Goal: Information Seeking & Learning: Learn about a topic

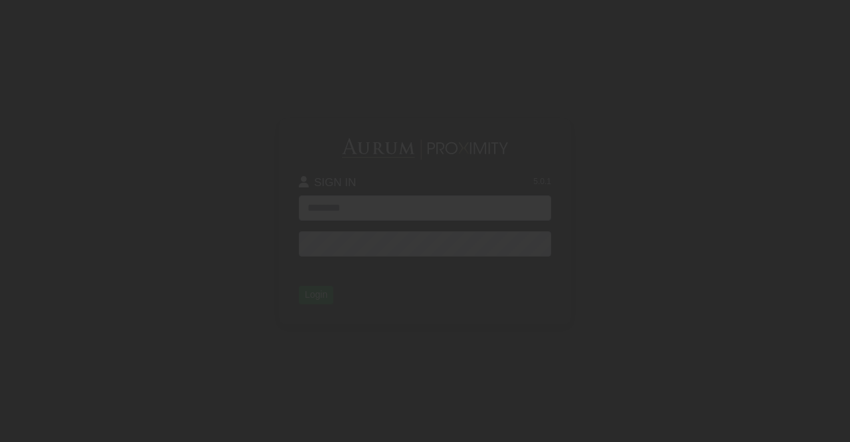
type input "**********"
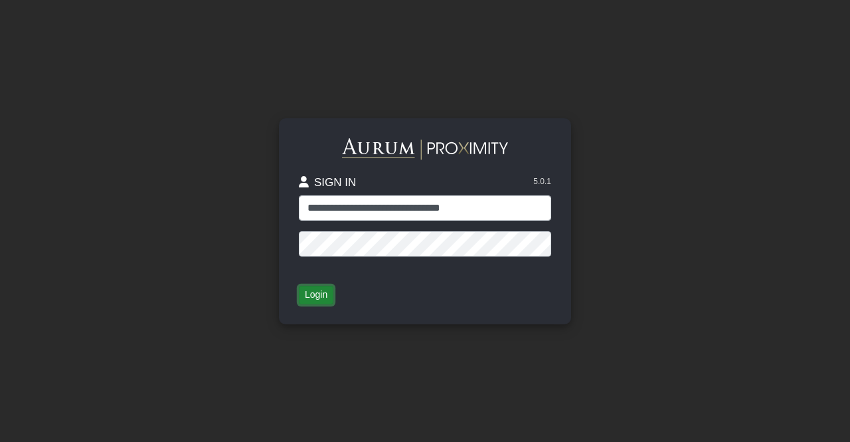
click at [314, 298] on button "Login" at bounding box center [316, 295] width 35 height 19
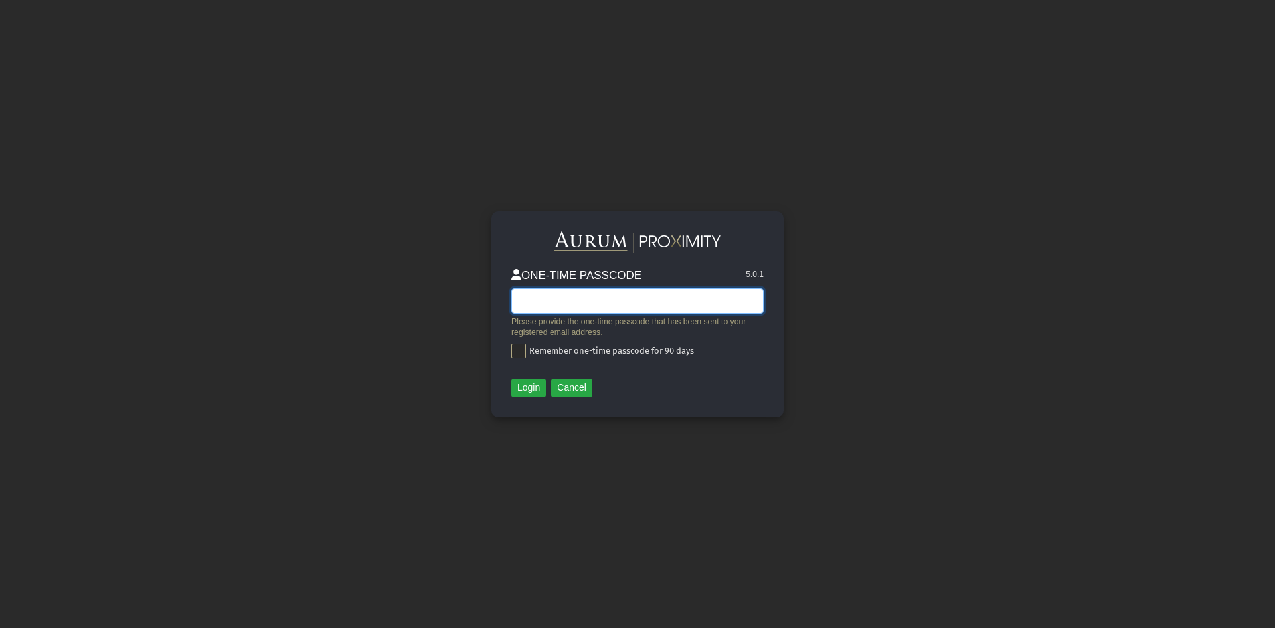
click at [577, 308] on input "text" at bounding box center [637, 300] width 252 height 25
click at [584, 300] on input "text" at bounding box center [637, 300] width 252 height 25
type input "******"
click at [521, 345] on span at bounding box center [518, 350] width 15 height 15
click at [531, 386] on button "Login" at bounding box center [528, 388] width 35 height 19
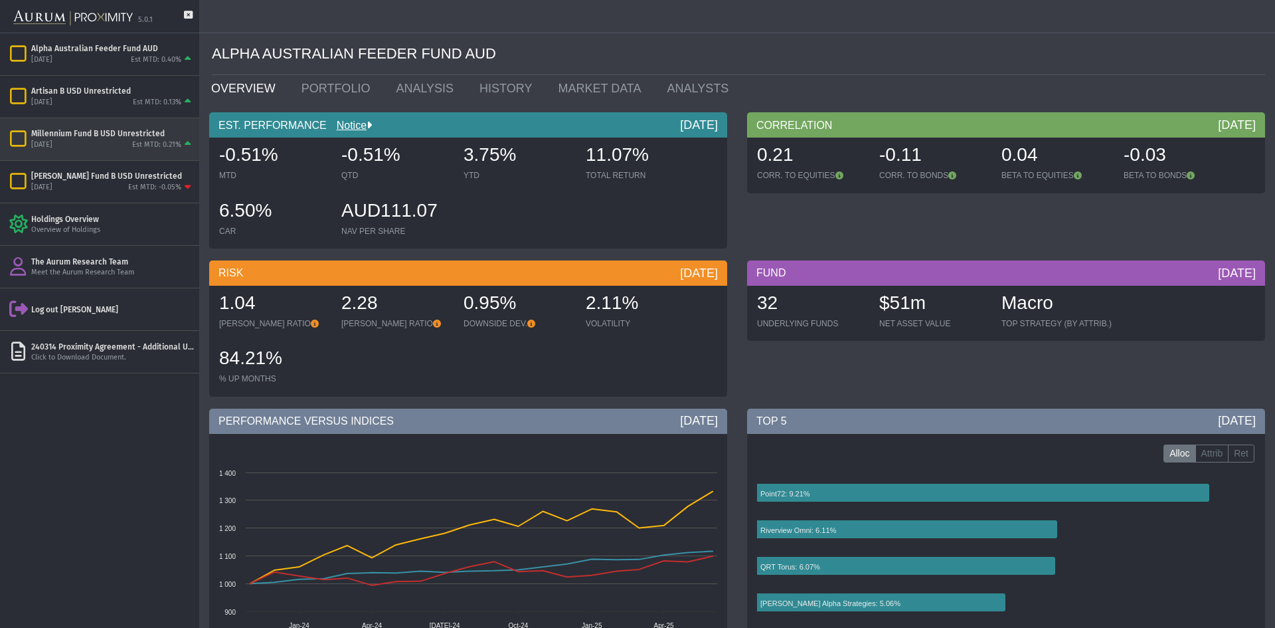
click at [18, 132] on icon "Items" at bounding box center [18, 139] width 23 height 19
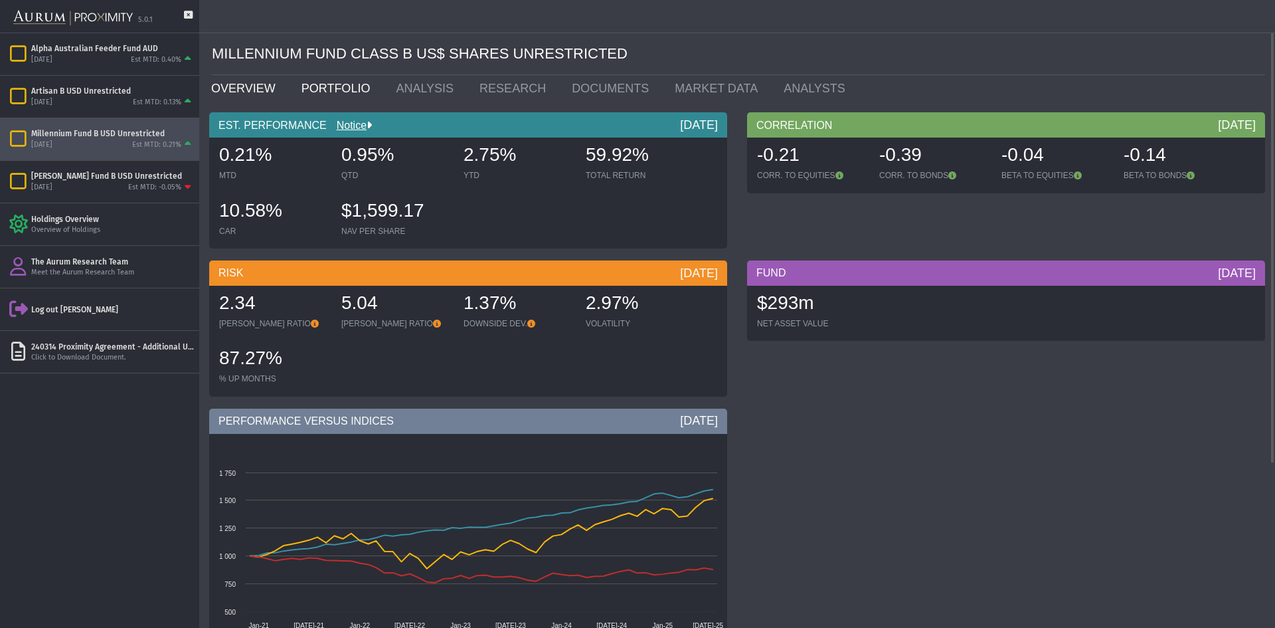
click at [329, 94] on link "PORTFOLIO" at bounding box center [339, 88] width 95 height 27
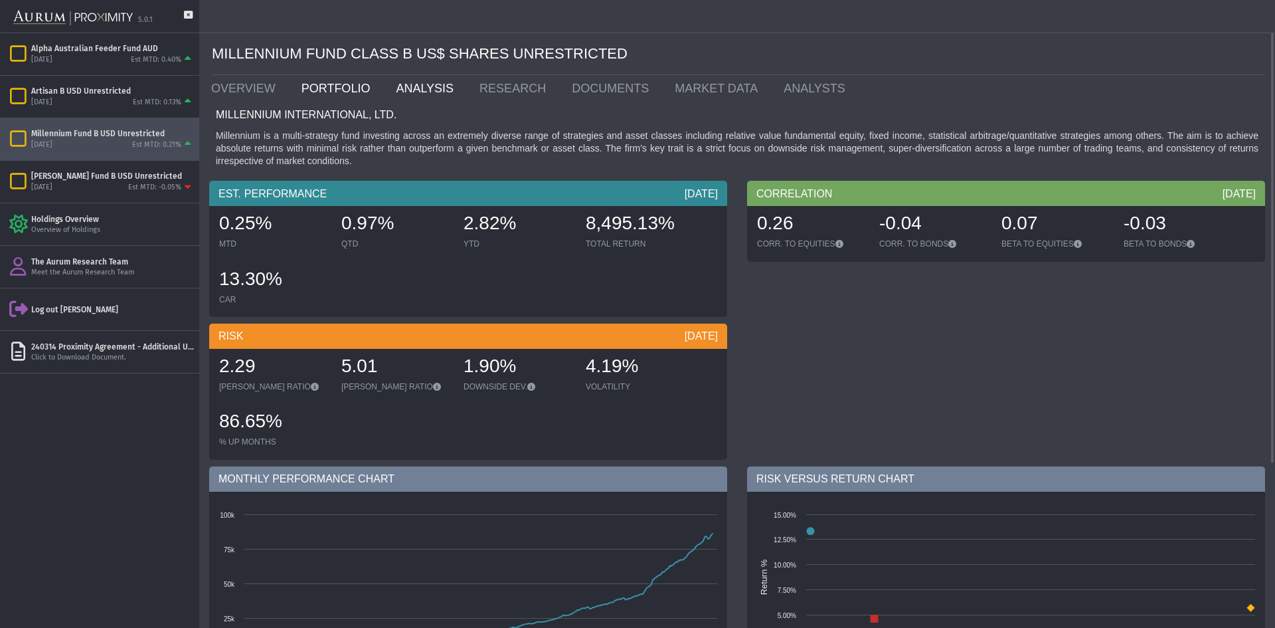
click at [415, 90] on link "ANALYSIS" at bounding box center [428, 88] width 84 height 27
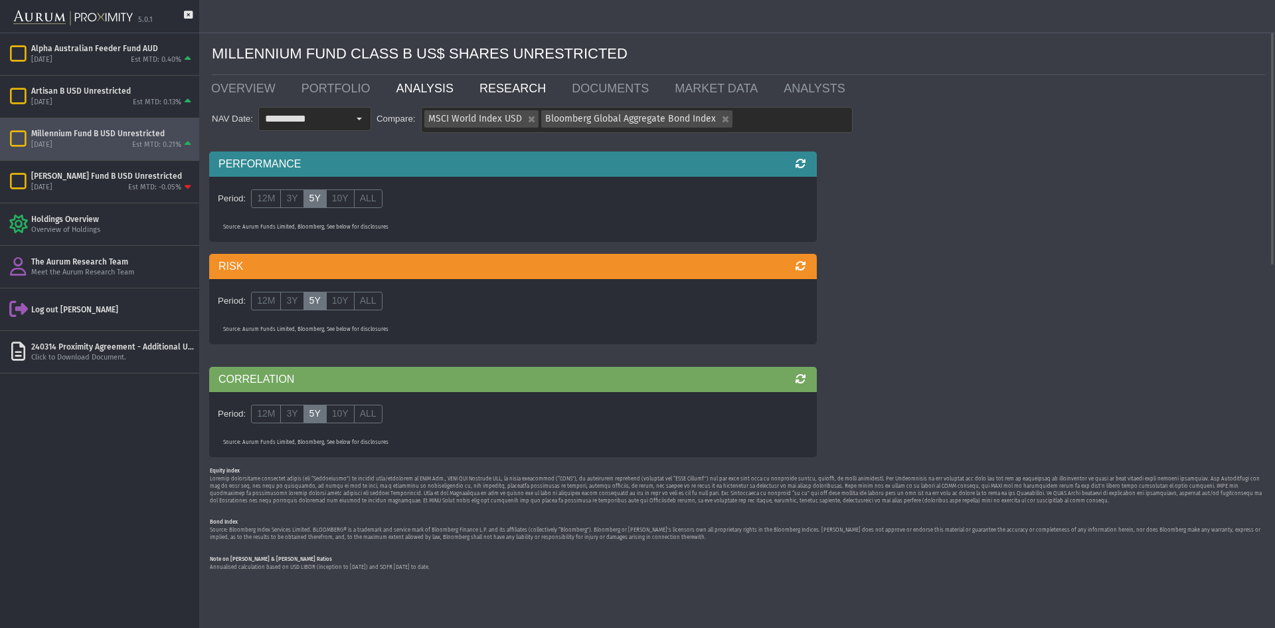
click at [487, 83] on link "RESEARCH" at bounding box center [516, 88] width 92 height 27
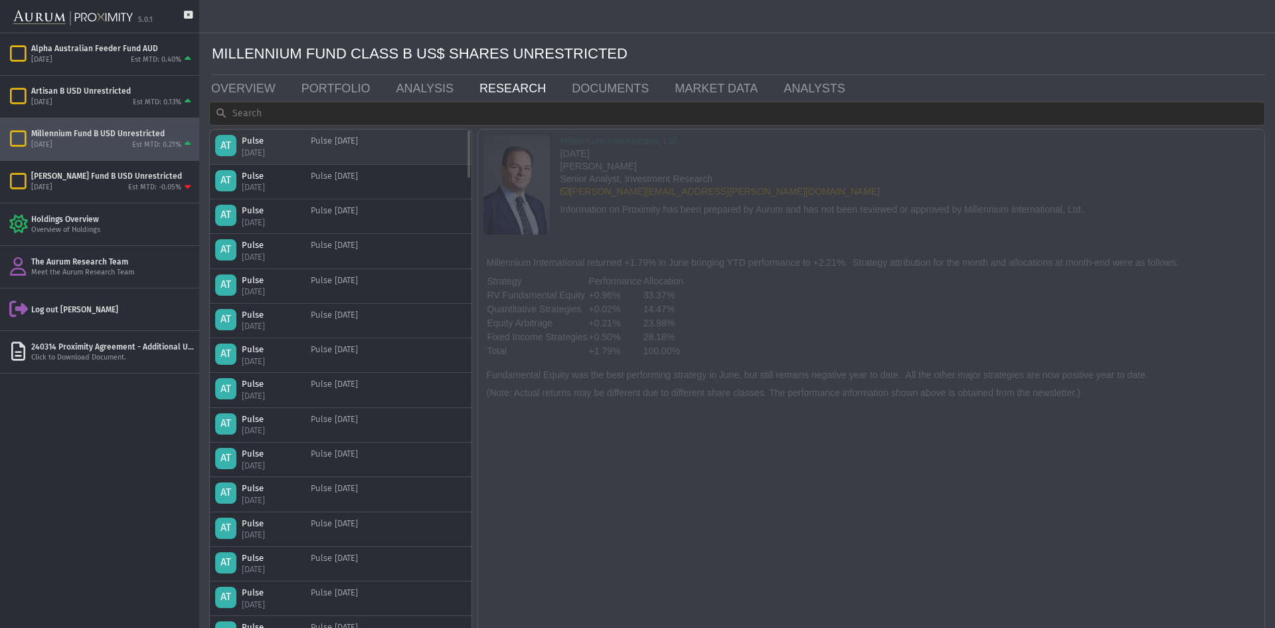
click at [254, 147] on div "[DATE]" at bounding box center [268, 153] width 53 height 12
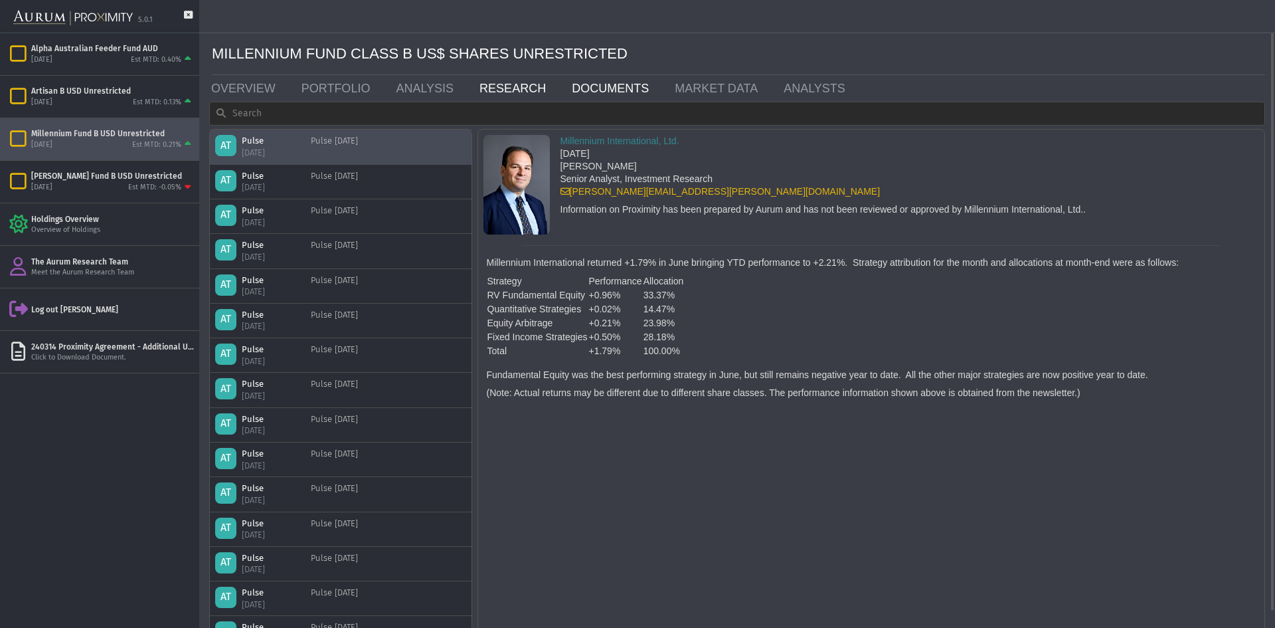
click at [580, 88] on link "DOCUMENTS" at bounding box center [613, 88] width 103 height 27
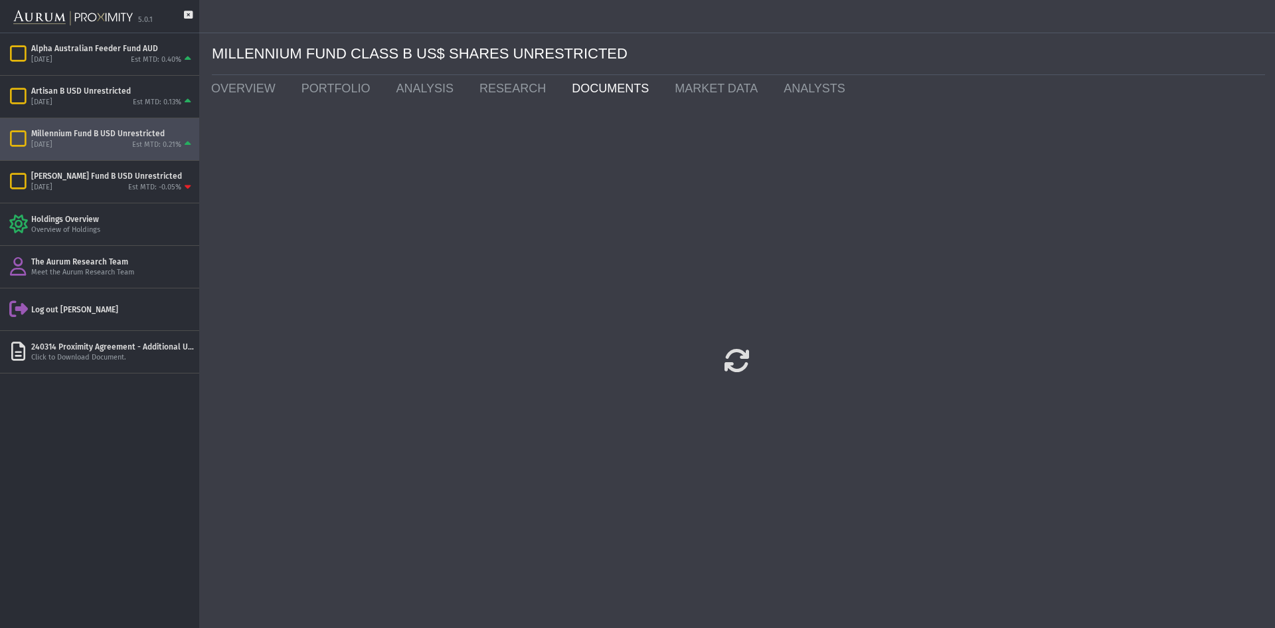
click at [580, 88] on link "DOCUMENTS" at bounding box center [613, 88] width 103 height 27
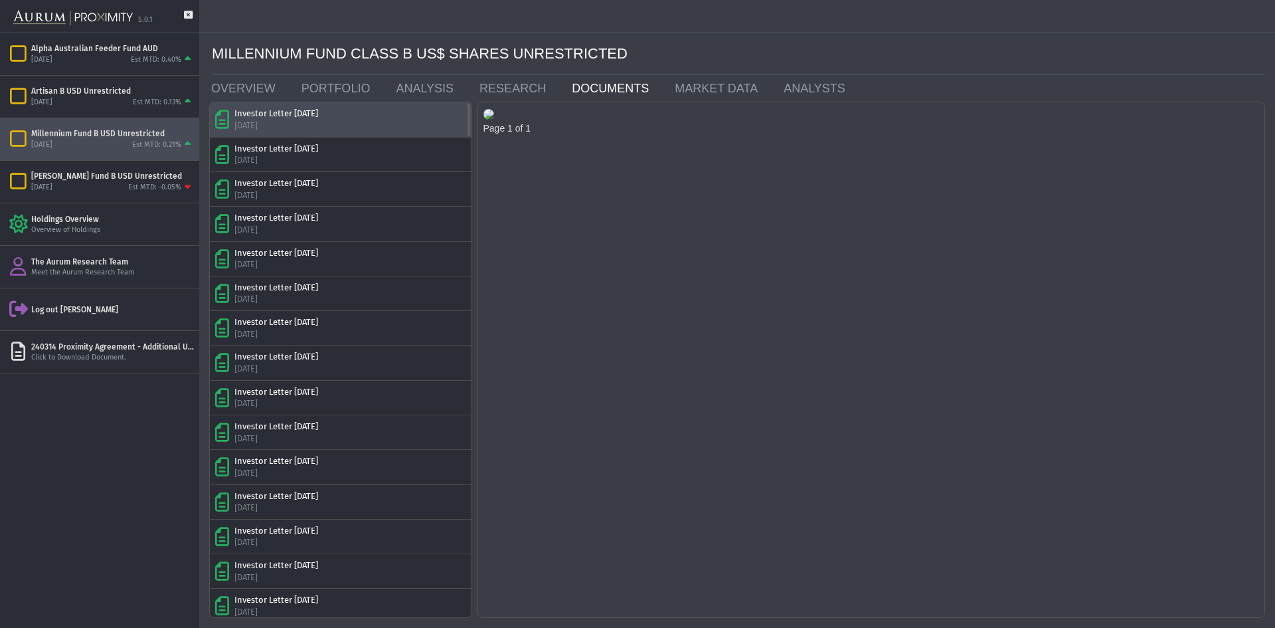
click at [293, 112] on div "Investor Letter [DATE]" at bounding box center [276, 114] width 84 height 12
click at [48, 46] on div "Alpha Australian Feeder Fund AUD" at bounding box center [112, 48] width 163 height 11
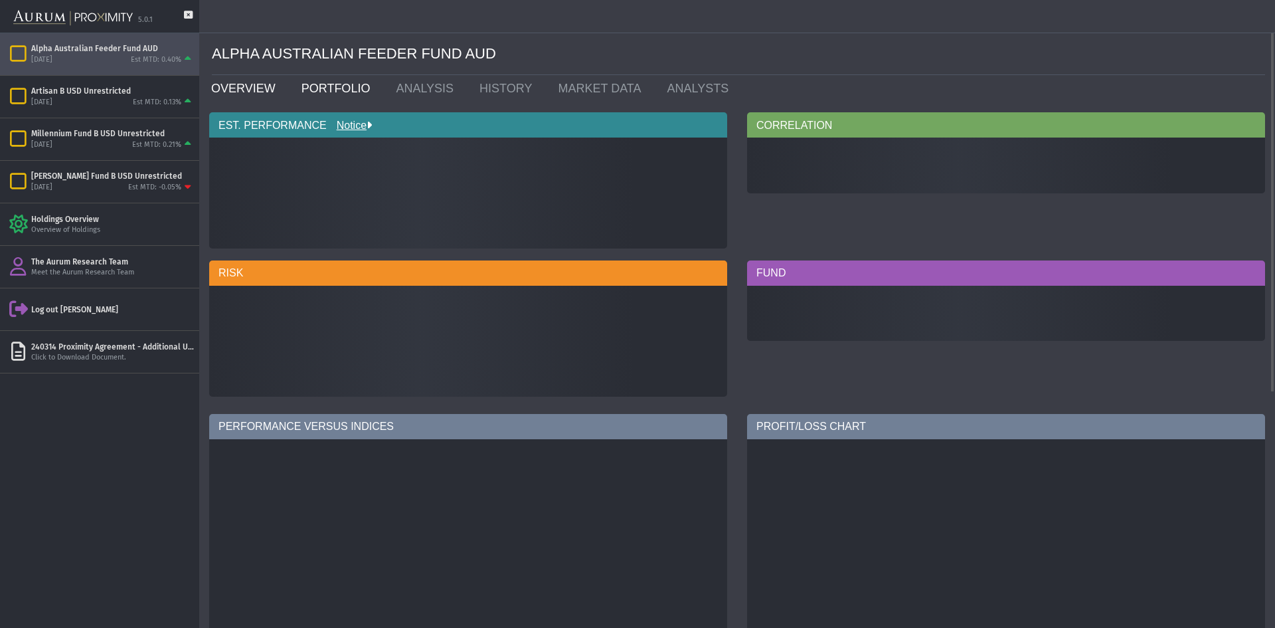
click at [329, 93] on link "PORTFOLIO" at bounding box center [339, 88] width 95 height 27
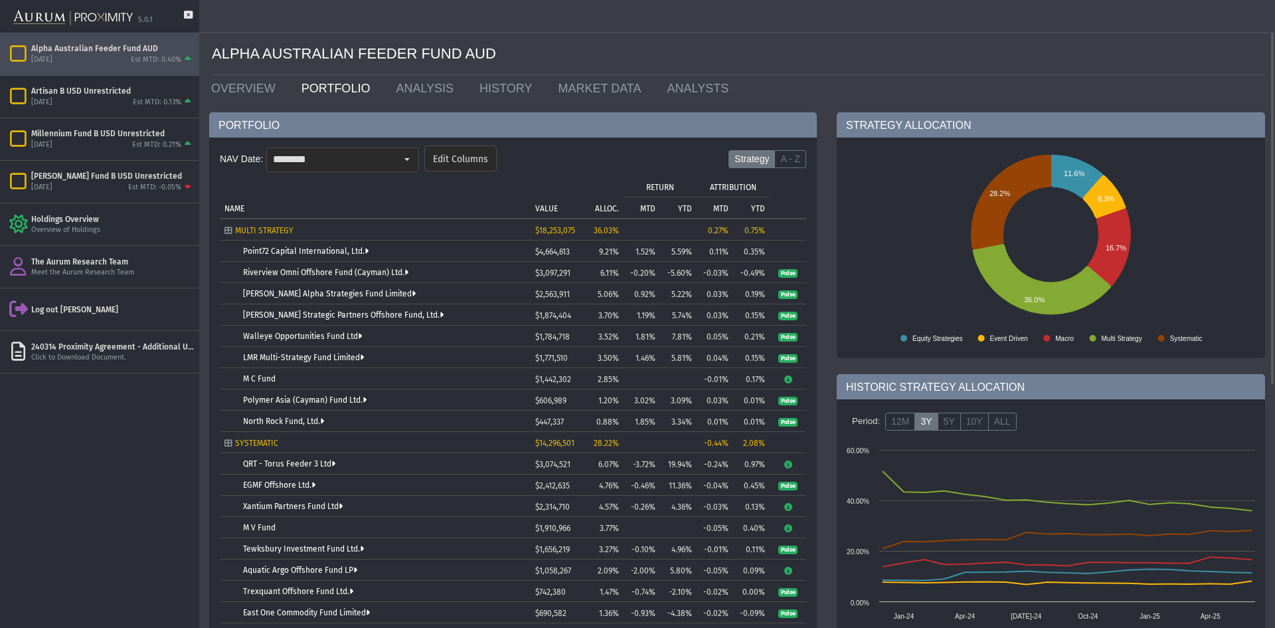
click at [684, 206] on p "YTD" at bounding box center [685, 208] width 14 height 9
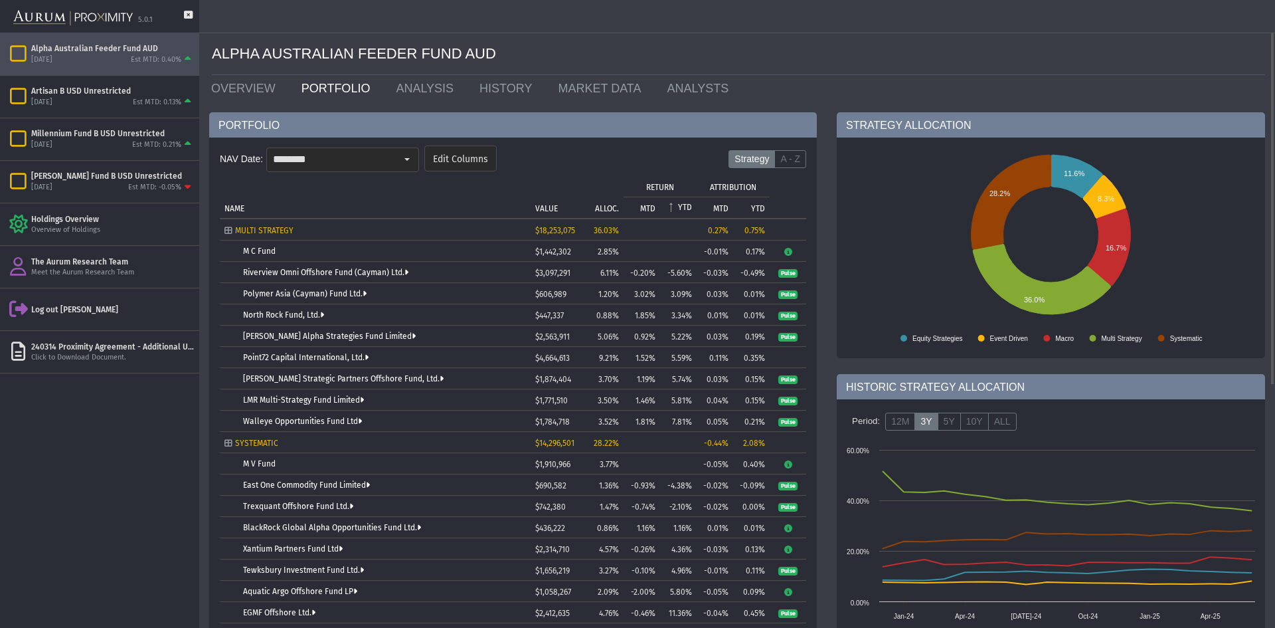
click at [684, 204] on p "YTD" at bounding box center [685, 207] width 14 height 9
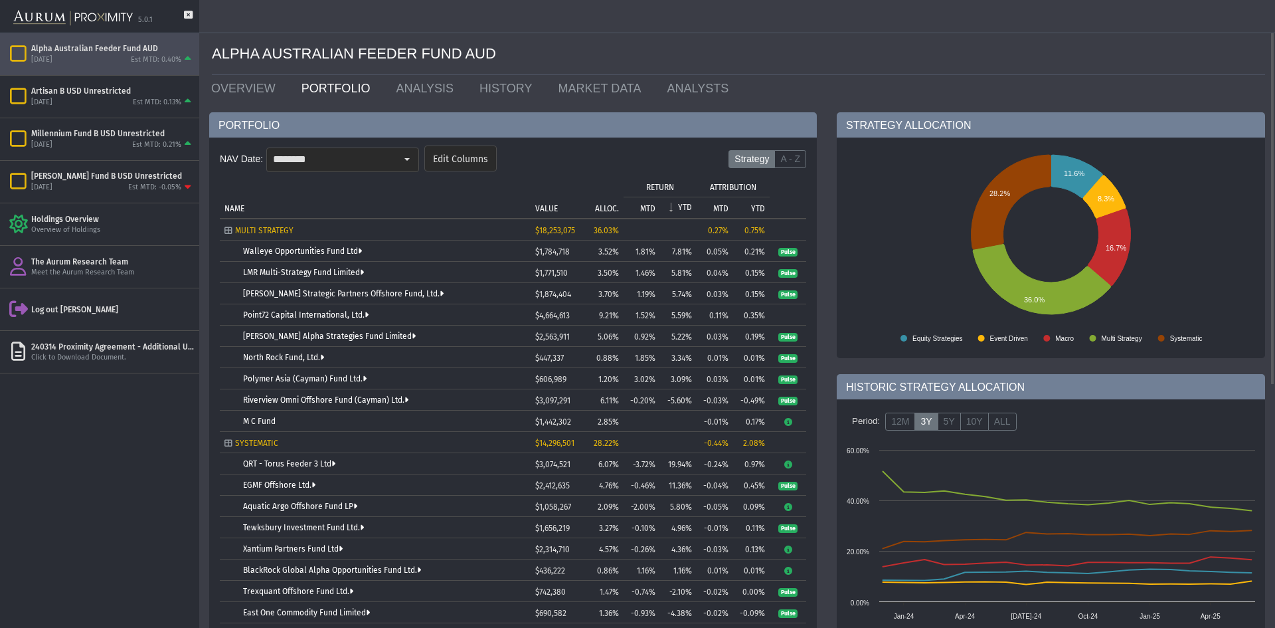
click at [684, 205] on p "YTD" at bounding box center [685, 207] width 14 height 9
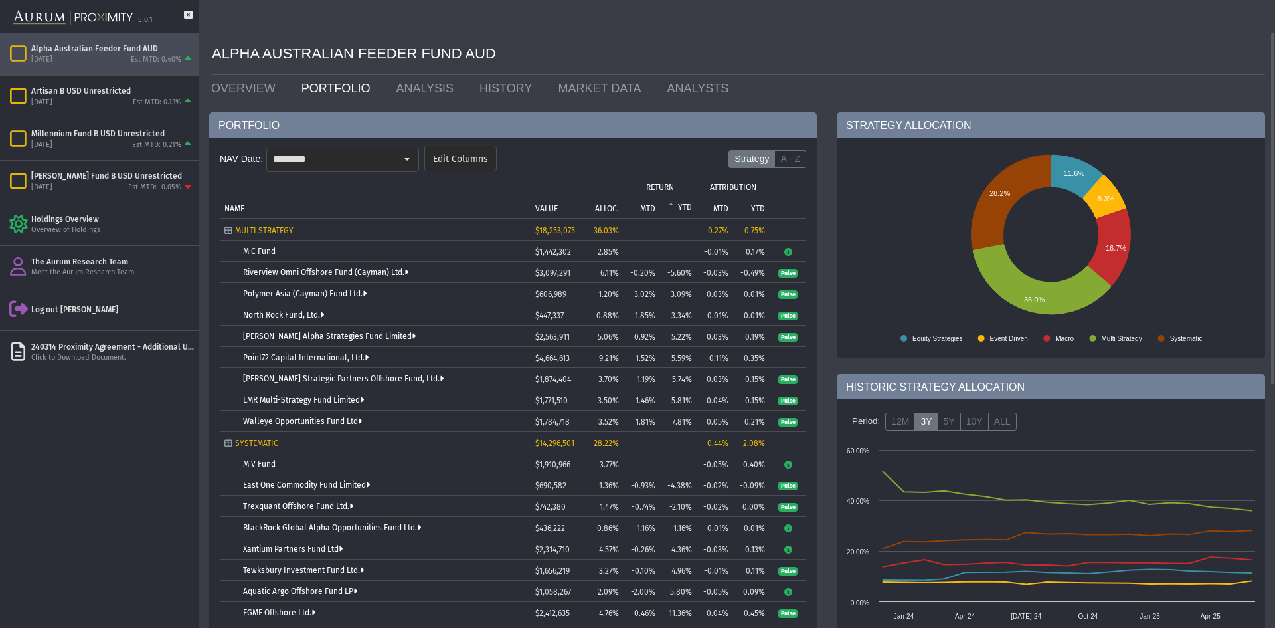
click at [684, 205] on p "YTD" at bounding box center [685, 207] width 14 height 9
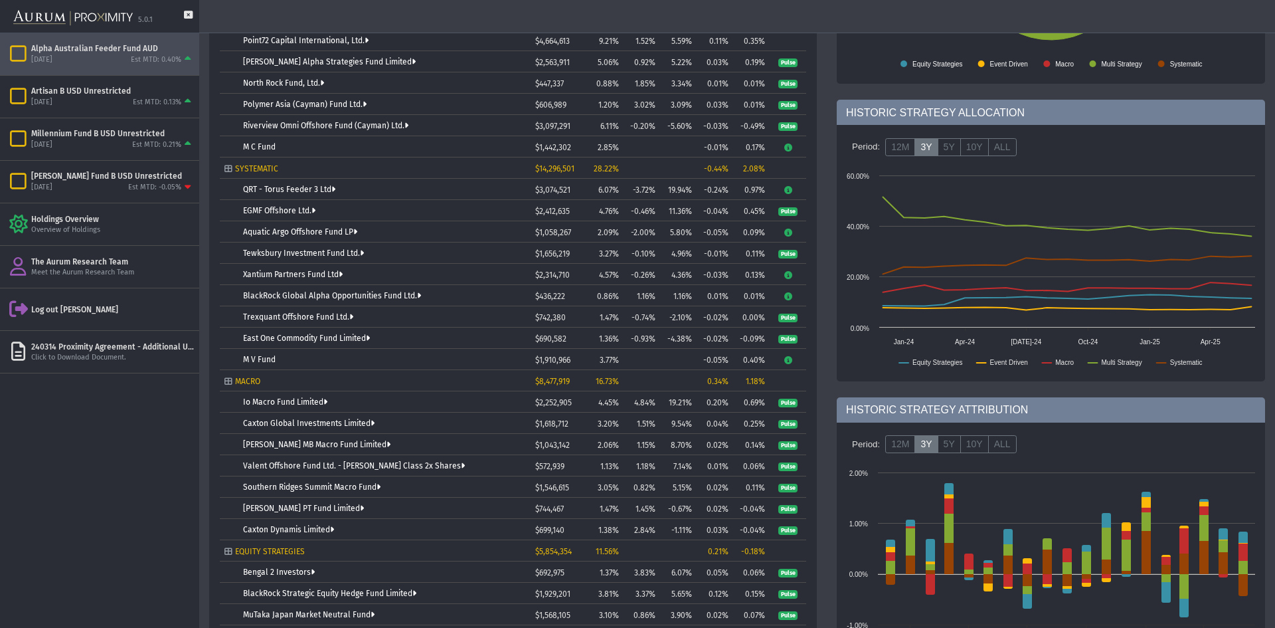
scroll to position [395, 0]
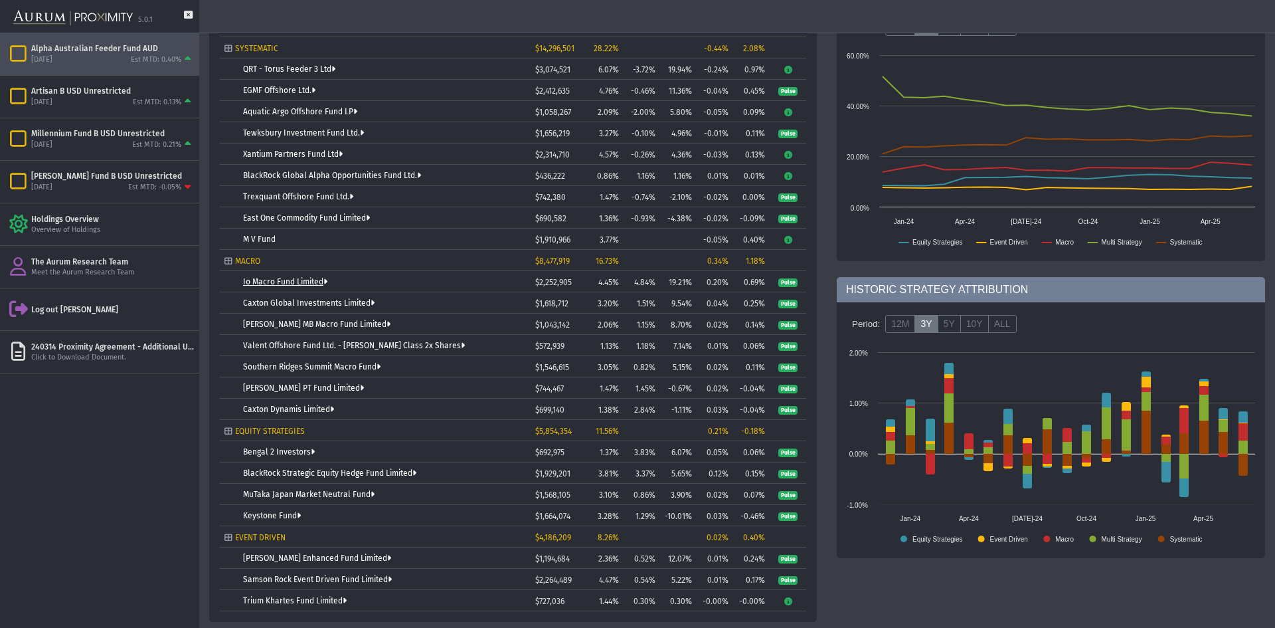
click at [282, 284] on link "Io Macro Fund Limited" at bounding box center [285, 281] width 84 height 9
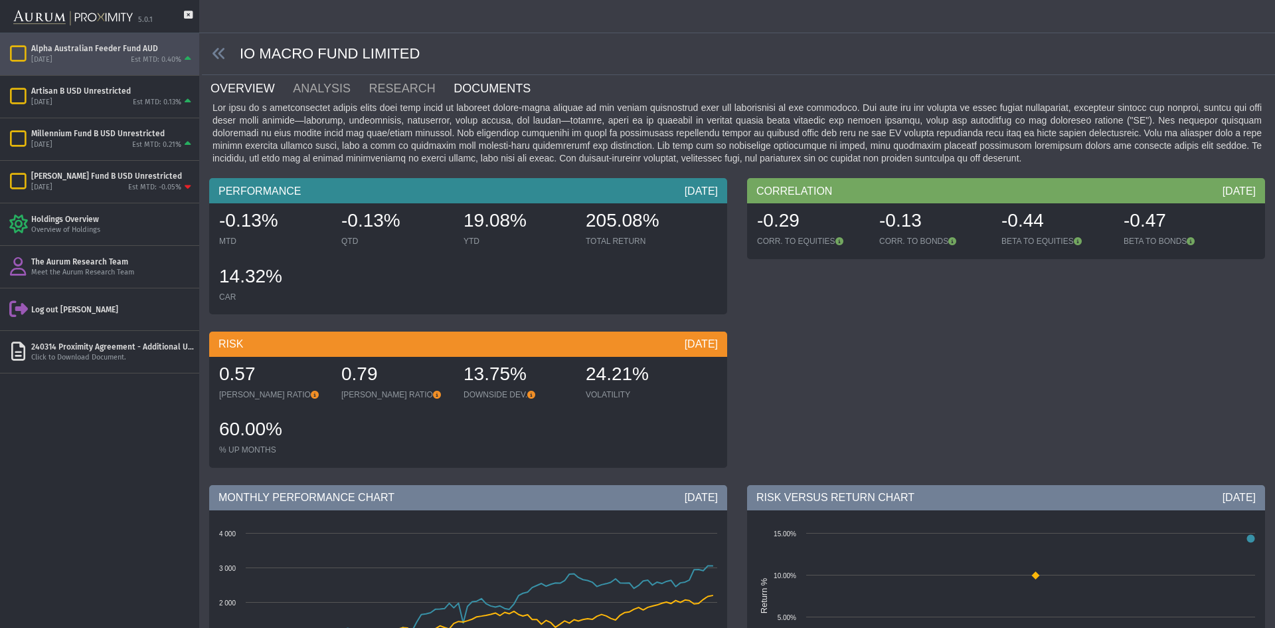
click at [471, 86] on link "DOCUMENTS" at bounding box center [500, 88] width 96 height 27
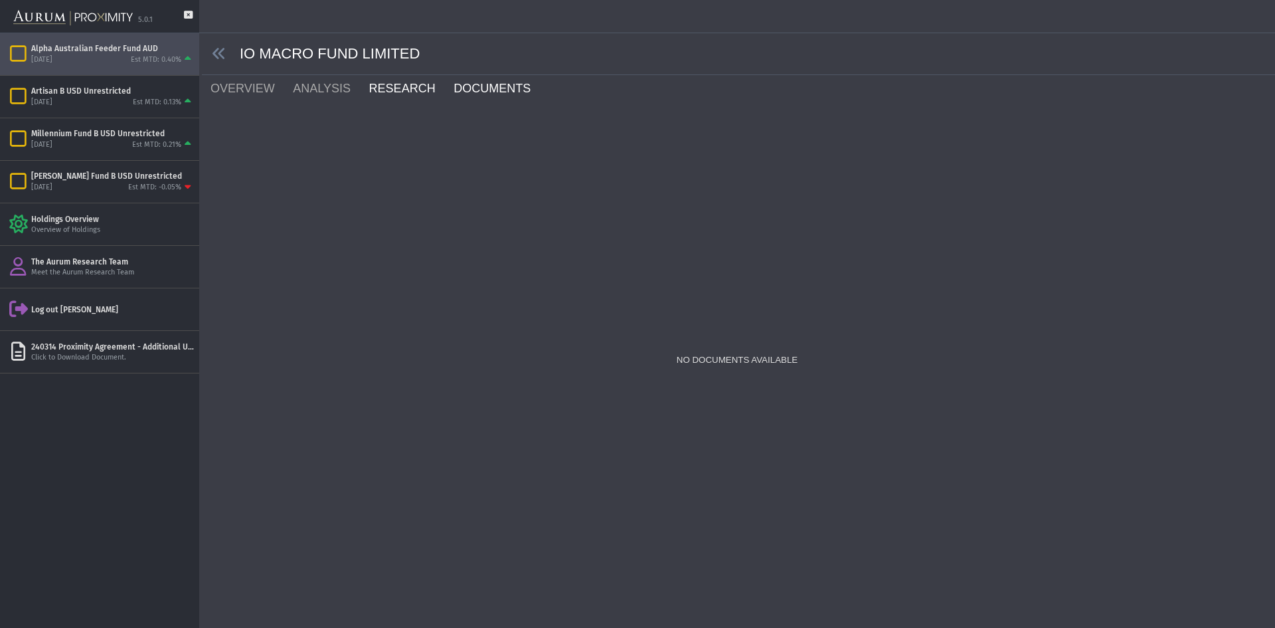
click at [391, 81] on link "RESEARCH" at bounding box center [410, 88] width 85 height 27
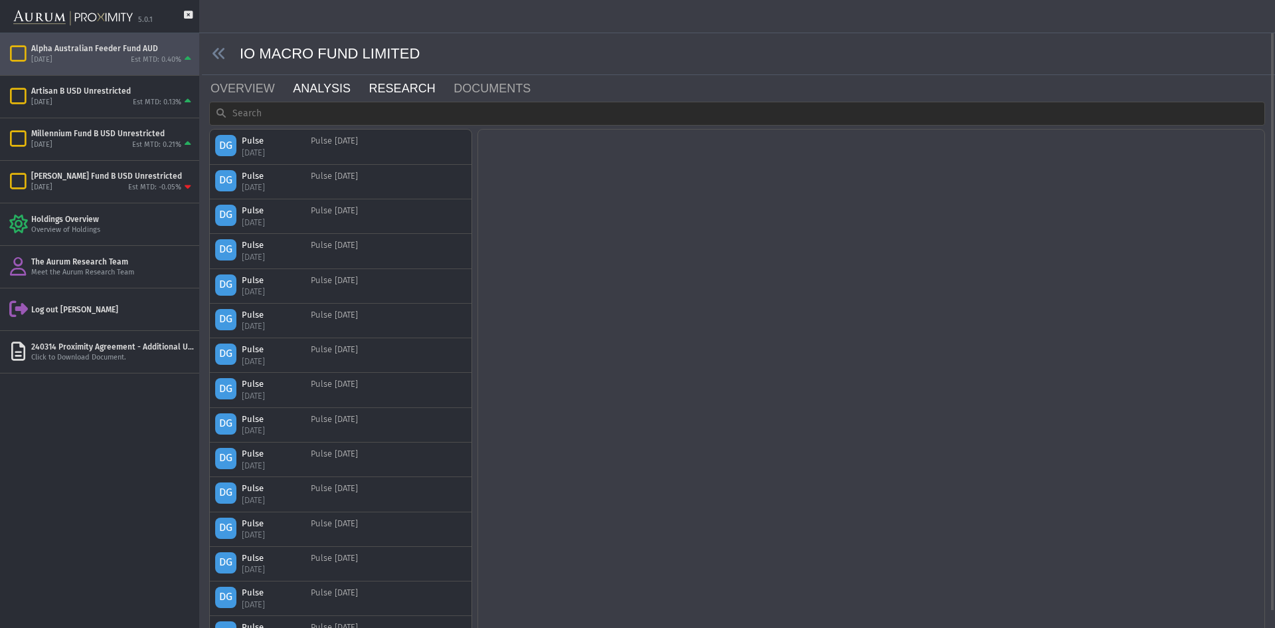
click at [311, 90] on link "ANALYSIS" at bounding box center [330, 88] width 76 height 27
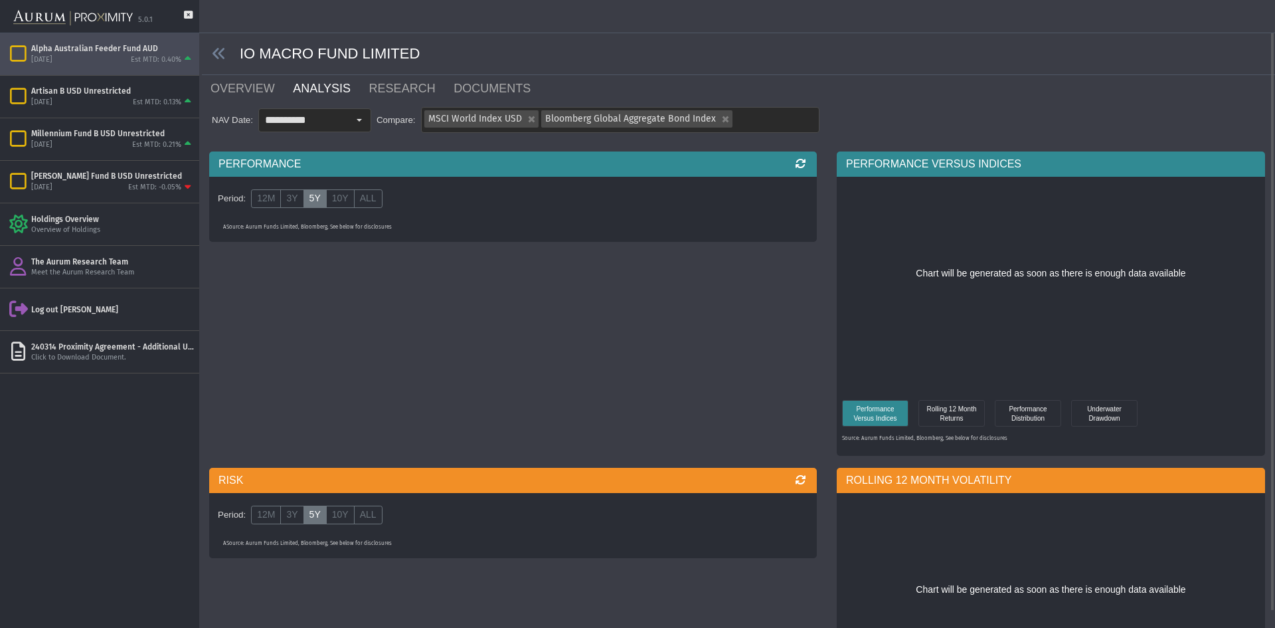
click at [383, 102] on div "**********" at bounding box center [737, 626] width 1056 height 1253
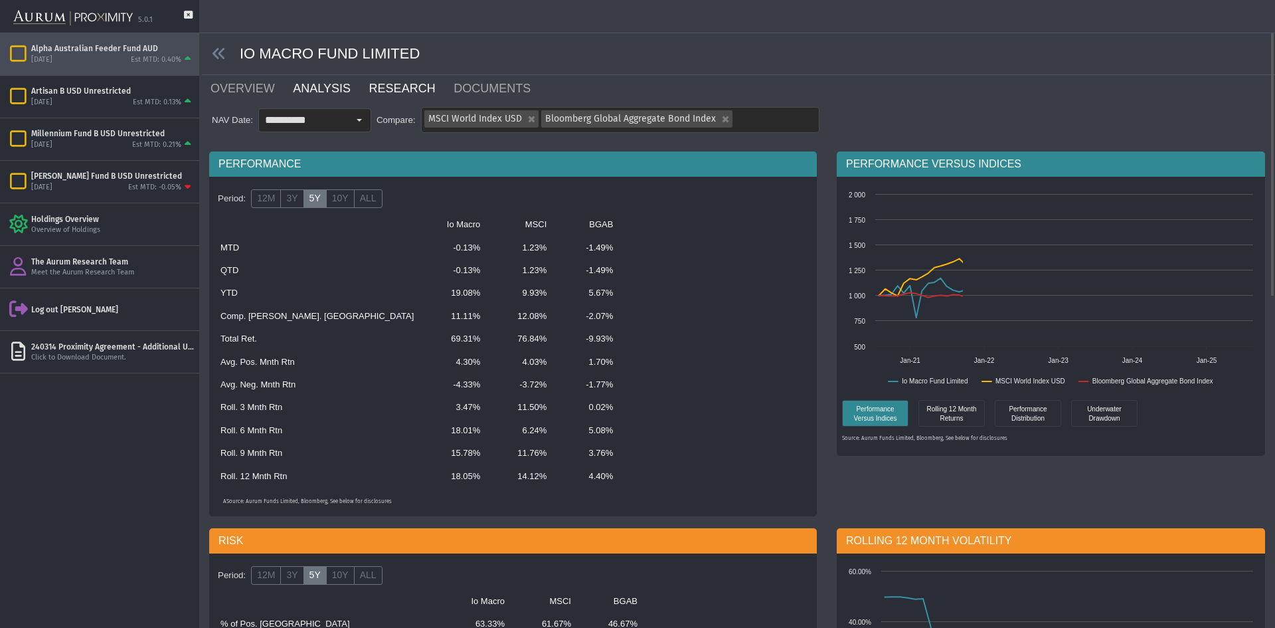
click at [390, 92] on link "RESEARCH" at bounding box center [410, 88] width 85 height 27
